Goal: Task Accomplishment & Management: Use online tool/utility

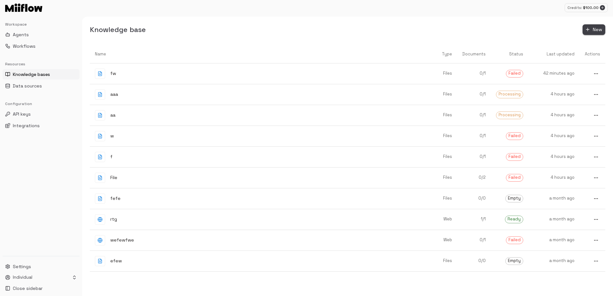
click at [599, 30] on span "New" at bounding box center [597, 30] width 9 height 8
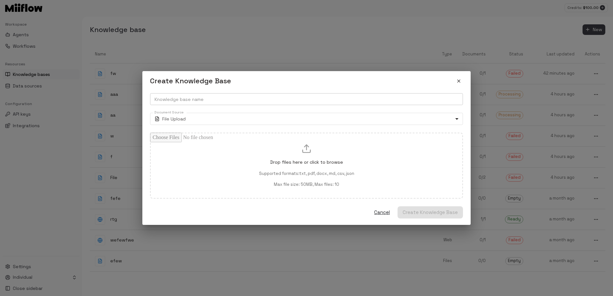
click at [269, 101] on input "Knowledge base name" at bounding box center [306, 99] width 313 height 12
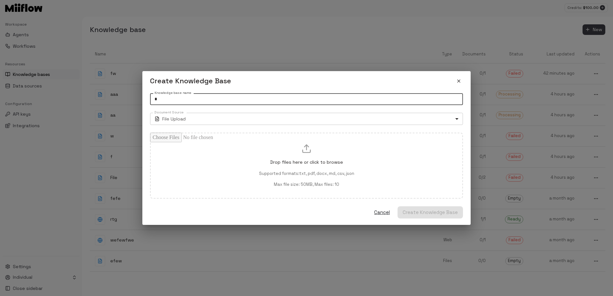
type input "*"
click at [237, 117] on body "Credits: $ 100.00 Workspace Agents Workflows Resources Knowledge bases Data sou…" at bounding box center [306, 148] width 613 height 296
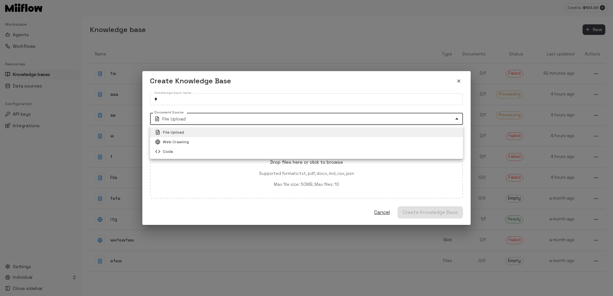
click at [247, 88] on div at bounding box center [306, 148] width 613 height 296
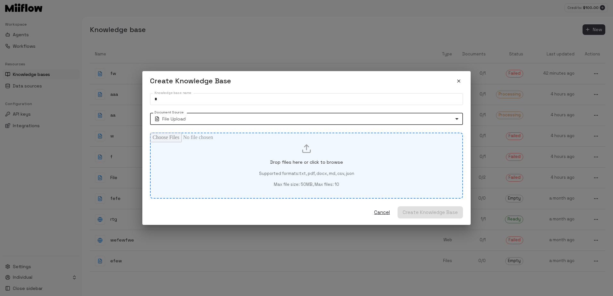
click at [191, 155] on div "Drop files here or click to browse Supported formats: txt, pdf, docx, md, csv, …" at bounding box center [306, 166] width 291 height 44
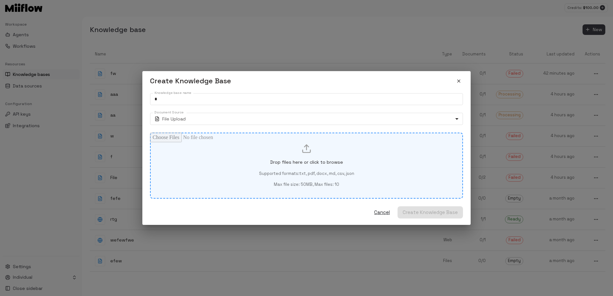
type input "**********"
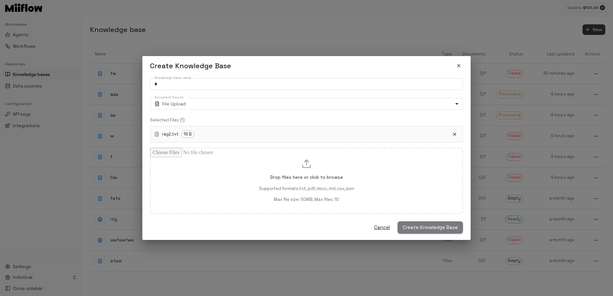
click at [423, 227] on span "Create Knowledge Base" at bounding box center [430, 227] width 55 height 8
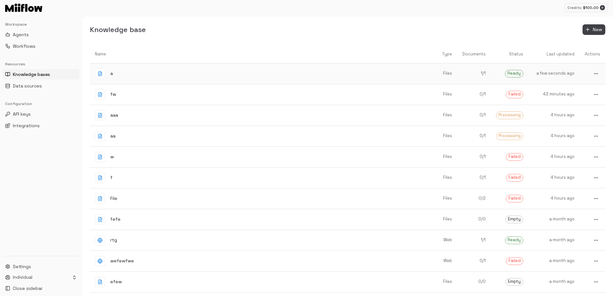
click at [297, 79] on div "a" at bounding box center [257, 74] width 325 height 10
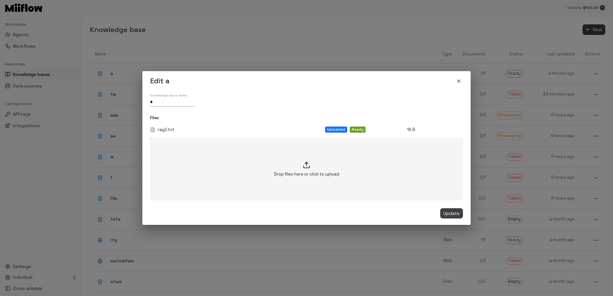
click at [313, 163] on div "Drop files here or click to upload" at bounding box center [306, 169] width 313 height 63
type input "**********"
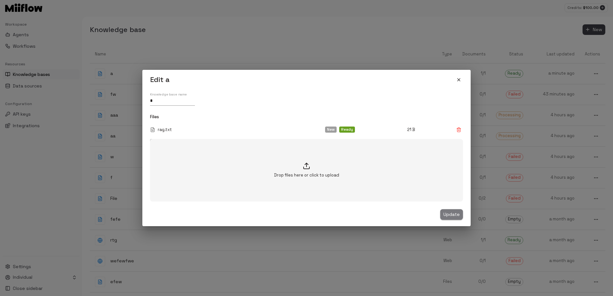
click at [448, 212] on span "Update" at bounding box center [451, 215] width 16 height 8
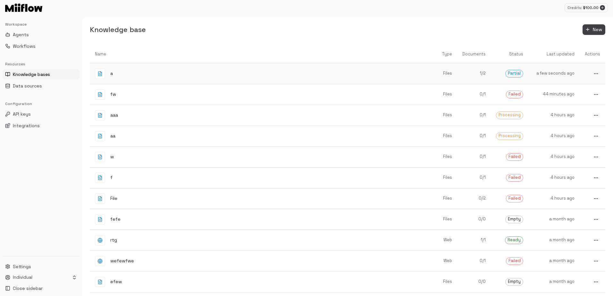
click at [291, 71] on div "a" at bounding box center [257, 74] width 325 height 10
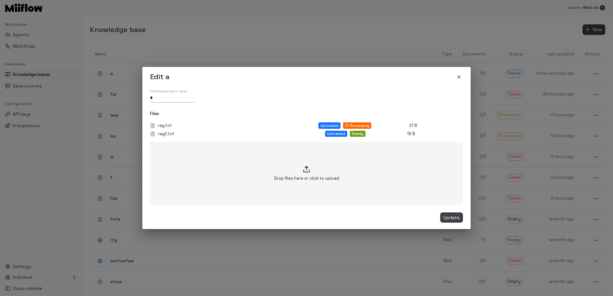
click at [458, 78] on icon "close" at bounding box center [458, 77] width 3 height 3
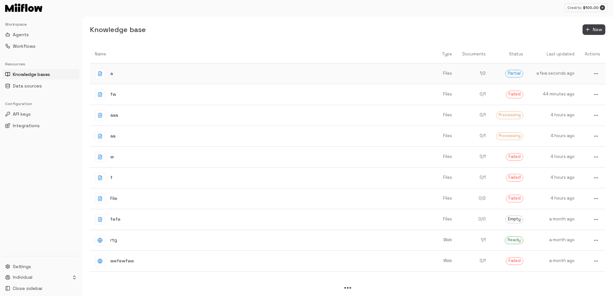
click at [291, 71] on div "a" at bounding box center [257, 74] width 325 height 10
